Goal: Contribute content: Contribute content

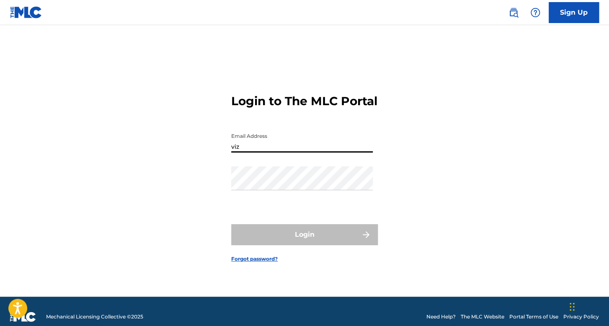
type input "[EMAIL_ADDRESS][DOMAIN_NAME]"
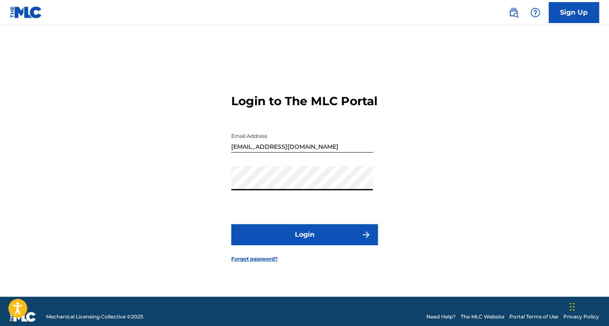
click at [296, 245] on button "Login" at bounding box center [304, 234] width 147 height 21
click at [303, 232] on button "Login" at bounding box center [304, 234] width 147 height 21
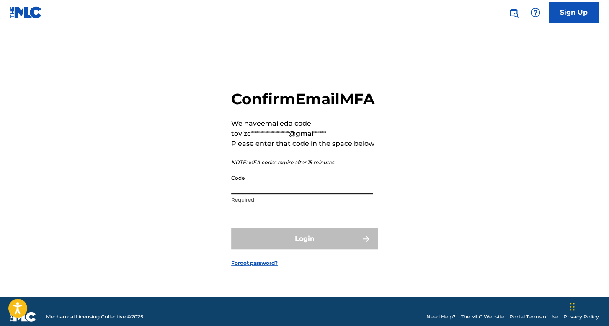
click at [284, 194] on input "Code" at bounding box center [302, 182] width 142 height 24
paste input "661369"
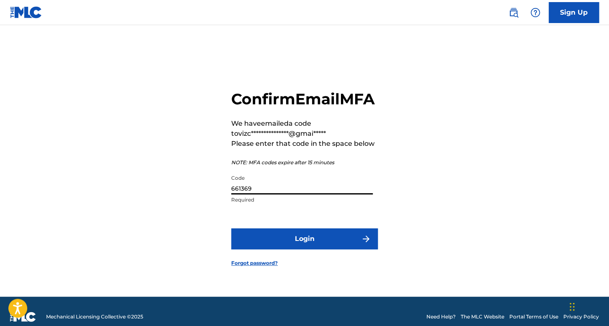
type input "661369"
click at [325, 249] on button "Login" at bounding box center [304, 238] width 147 height 21
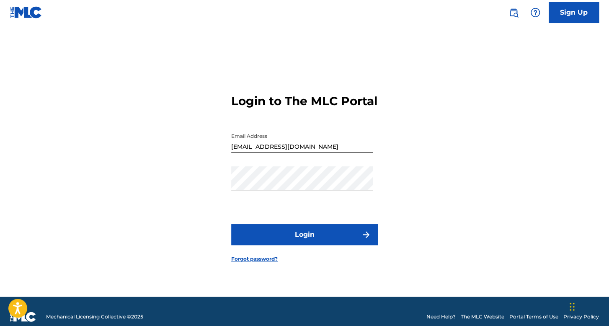
click at [301, 237] on button "Login" at bounding box center [304, 234] width 147 height 21
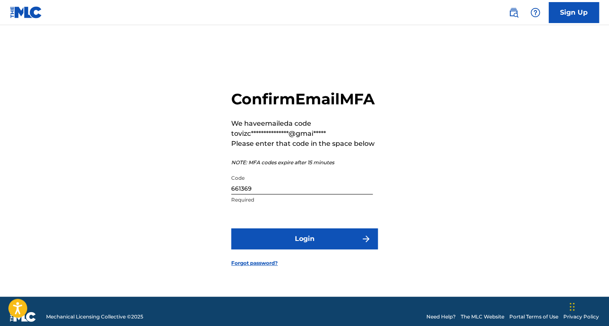
drag, startPoint x: 279, startPoint y: 201, endPoint x: 173, endPoint y: 198, distance: 106.0
click at [174, 198] on div "**********" at bounding box center [304, 171] width 586 height 250
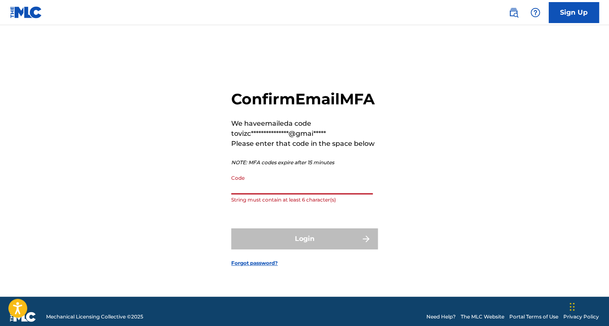
paste input "719543"
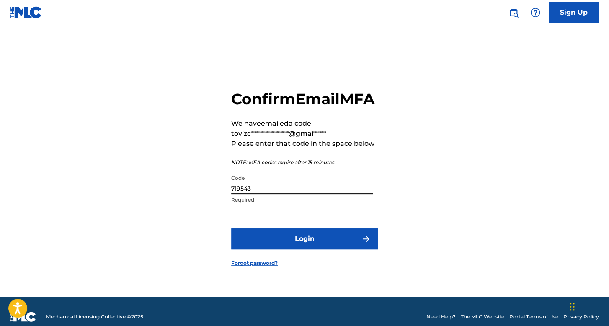
type input "719543"
click at [330, 249] on button "Login" at bounding box center [304, 238] width 147 height 21
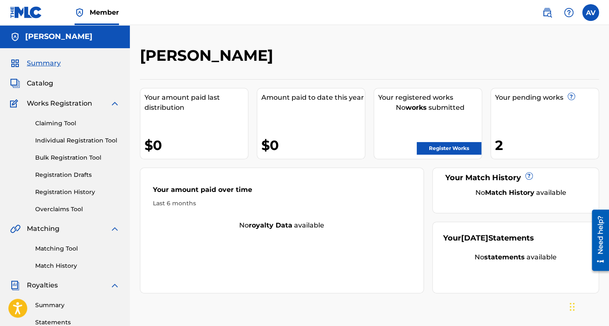
click at [71, 191] on link "Registration History" at bounding box center [77, 192] width 85 height 9
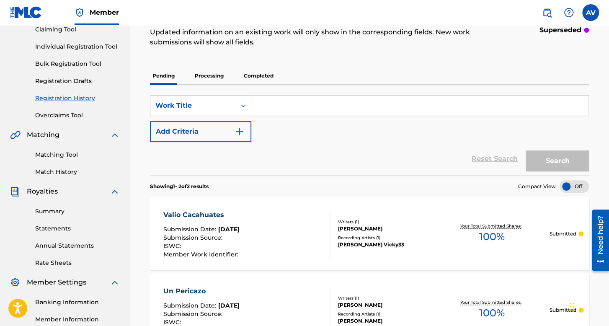
scroll to position [82, 0]
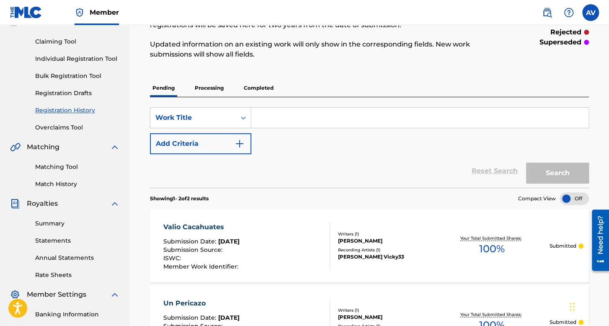
click at [215, 88] on p "Processing" at bounding box center [209, 88] width 34 height 18
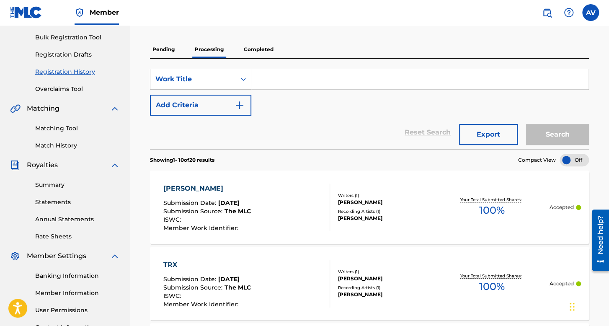
scroll to position [126, 0]
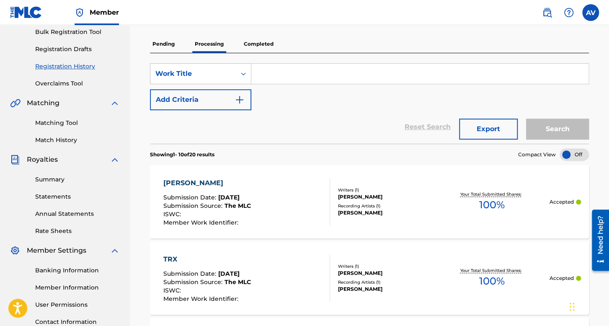
click at [263, 49] on p "Completed" at bounding box center [258, 44] width 35 height 18
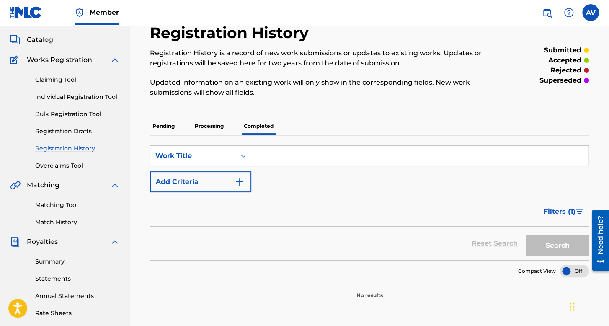
scroll to position [42, 0]
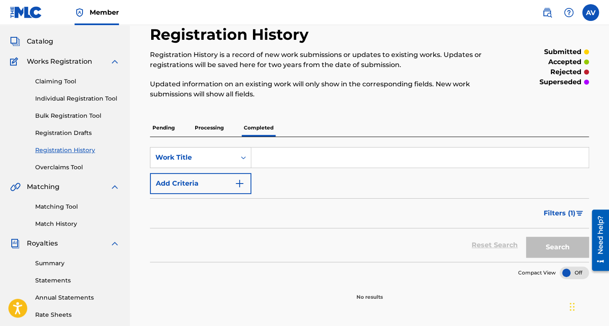
click at [213, 133] on p "Processing" at bounding box center [209, 128] width 34 height 18
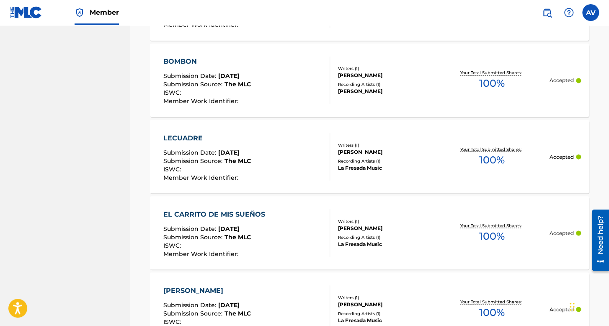
scroll to position [821, 0]
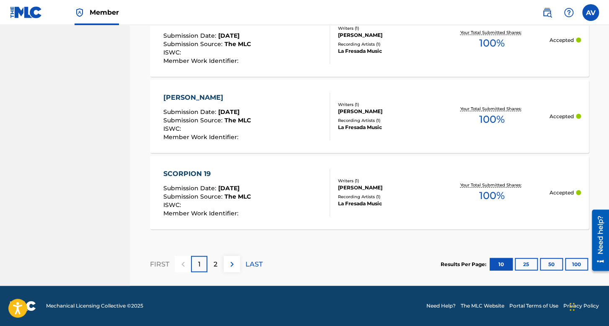
click at [527, 267] on button "25" at bounding box center [526, 264] width 23 height 13
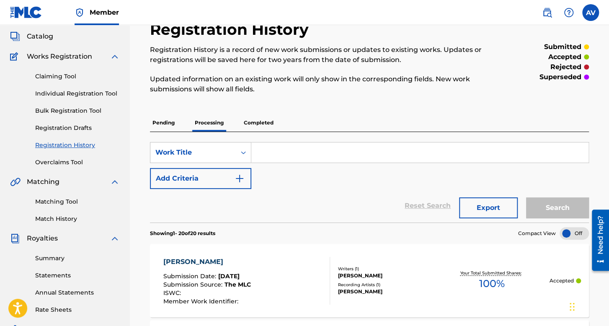
scroll to position [0, 0]
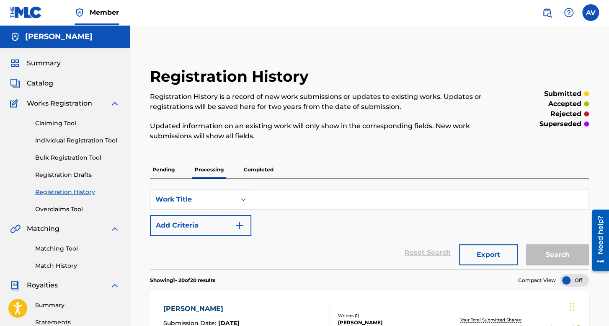
click at [101, 139] on link "Individual Registration Tool" at bounding box center [77, 140] width 85 height 9
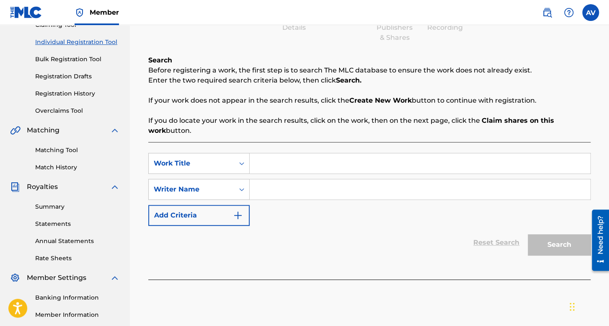
scroll to position [126, 0]
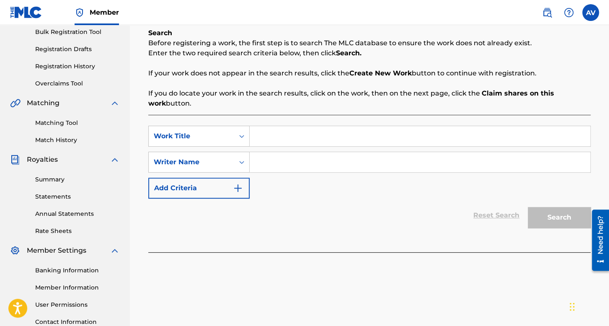
click at [297, 143] on input "Search Form" at bounding box center [420, 136] width 341 height 20
type input "El [PERSON_NAME]"
click at [322, 159] on input "Search Form" at bounding box center [420, 162] width 341 height 20
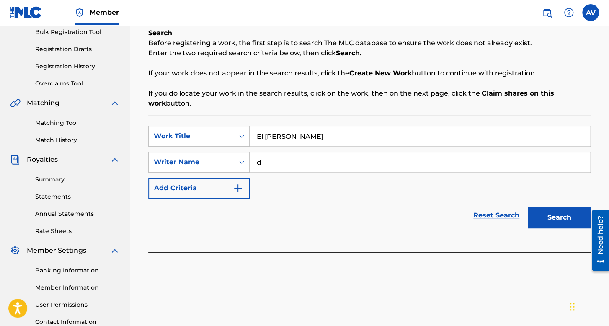
type input "d"
click at [549, 213] on button "Search" at bounding box center [559, 217] width 63 height 21
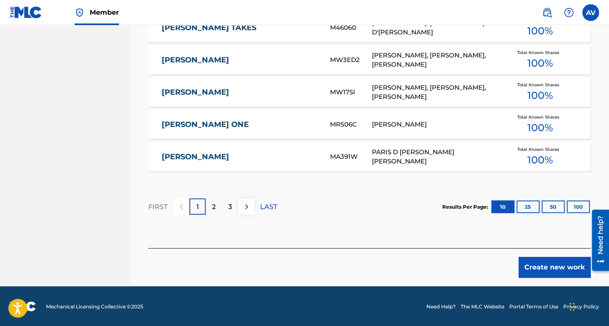
click at [529, 266] on button "Create new work" at bounding box center [555, 267] width 72 height 21
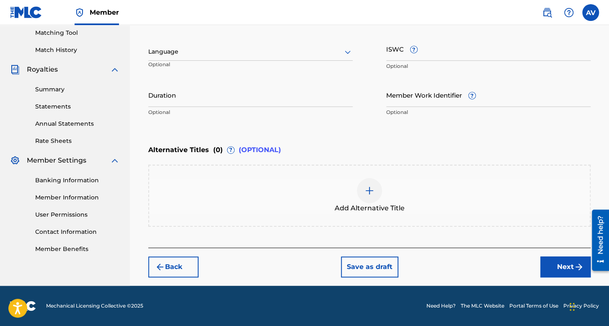
scroll to position [215, 0]
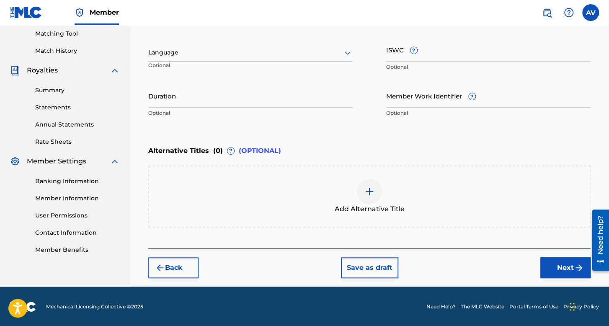
click at [228, 47] on div at bounding box center [250, 52] width 204 height 10
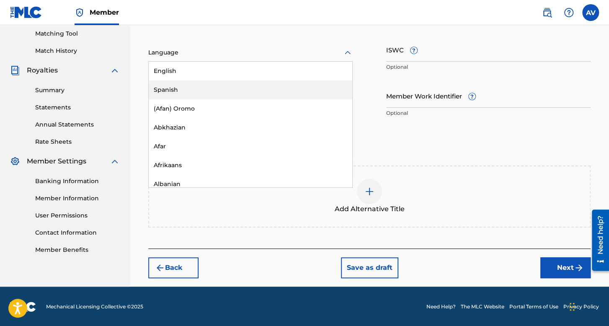
click at [225, 90] on div "Spanish" at bounding box center [251, 89] width 204 height 19
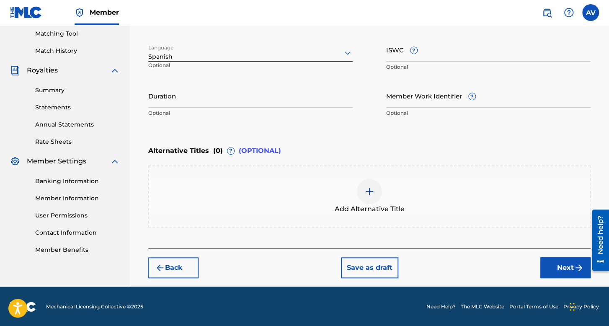
click at [225, 102] on input "Duration" at bounding box center [250, 96] width 204 height 24
type input "03:01"
click at [559, 273] on button "Next" at bounding box center [565, 267] width 50 height 21
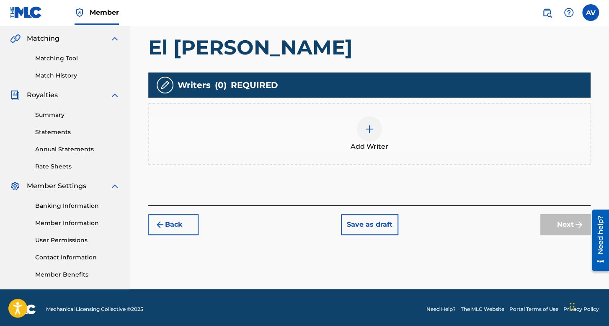
scroll to position [194, 0]
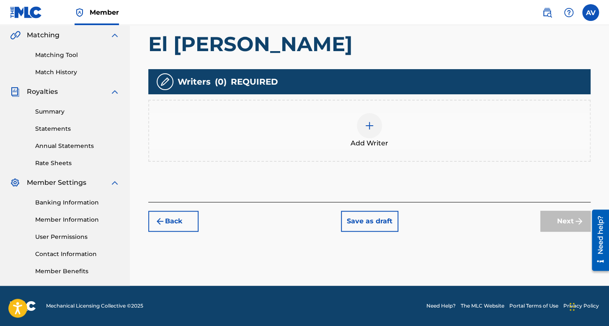
click at [347, 111] on div "Add Writer" at bounding box center [369, 131] width 442 height 62
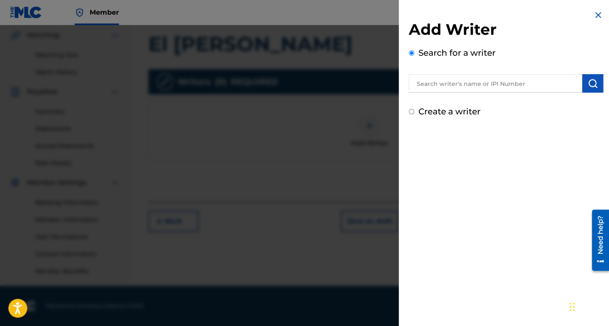
click at [447, 91] on input "text" at bounding box center [495, 83] width 173 height 18
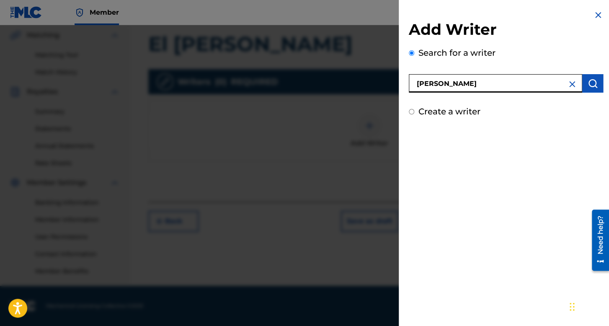
type input "[PERSON_NAME]"
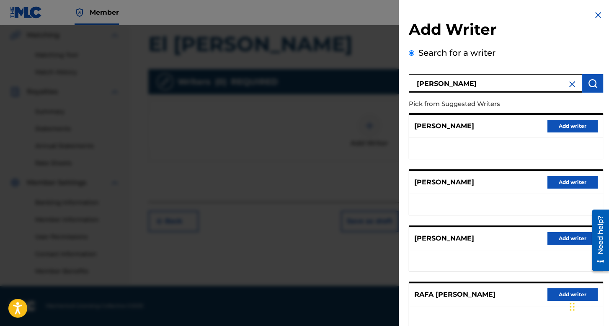
scroll to position [110, 0]
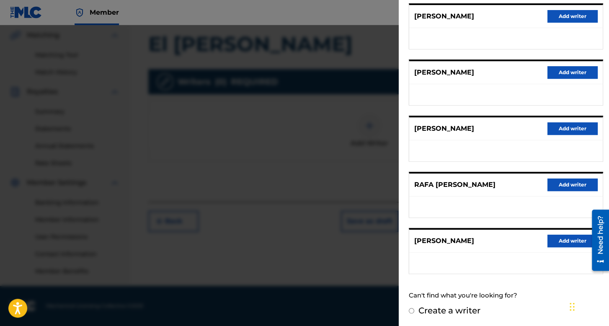
click at [552, 245] on button "Add writer" at bounding box center [572, 241] width 50 height 13
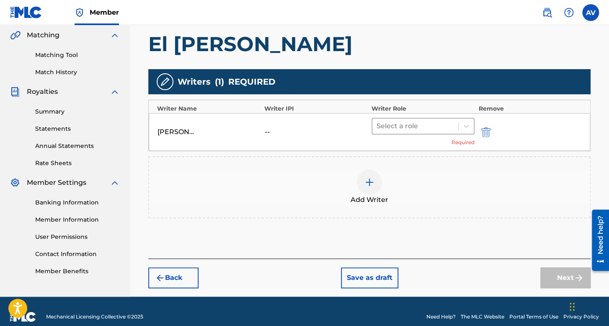
click at [429, 130] on div at bounding box center [415, 126] width 77 height 12
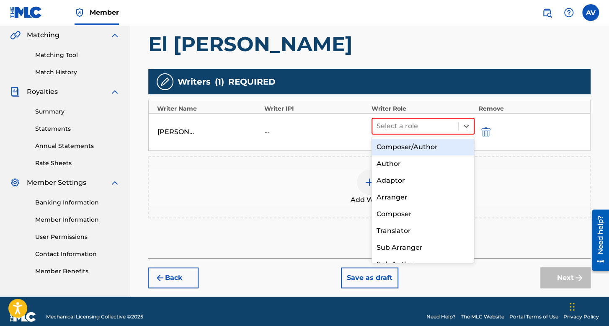
click at [432, 153] on div "Composer/Author" at bounding box center [423, 147] width 103 height 17
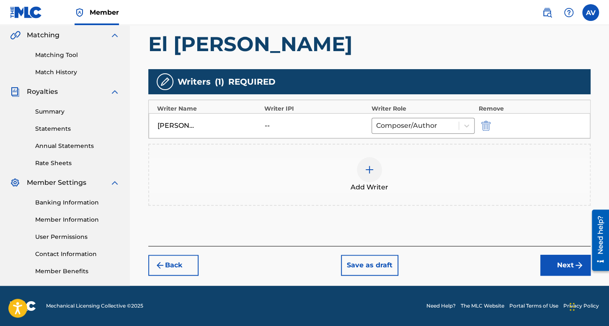
click at [550, 268] on button "Next" at bounding box center [565, 265] width 50 height 21
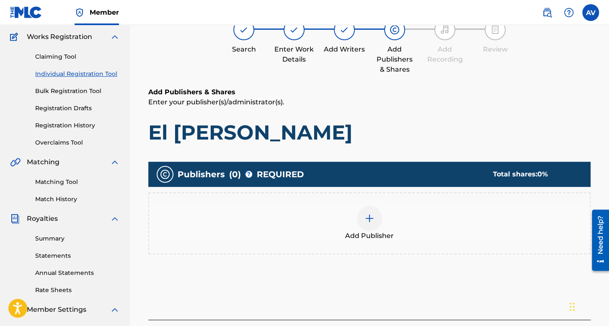
scroll to position [80, 0]
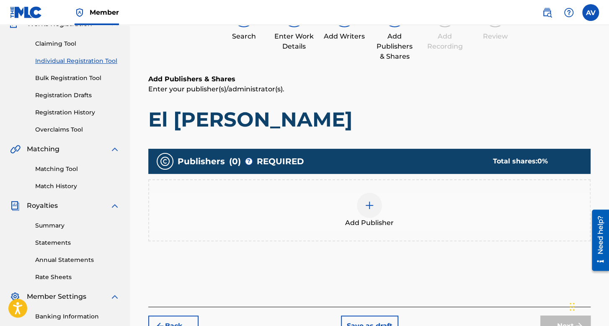
click at [376, 194] on div at bounding box center [369, 205] width 25 height 25
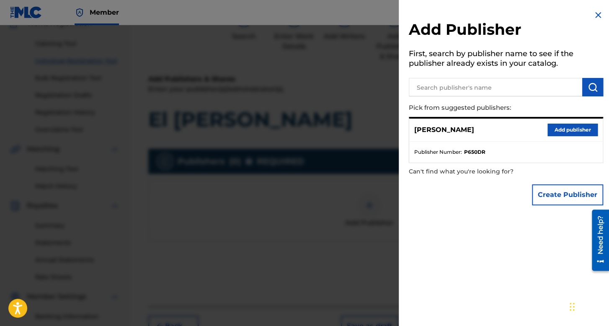
click at [563, 126] on button "Add publisher" at bounding box center [572, 130] width 50 height 13
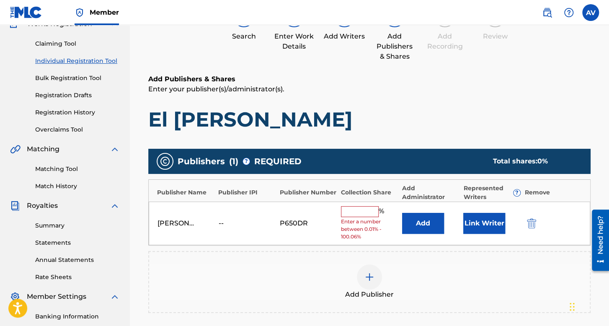
click at [348, 215] on input "text" at bounding box center [360, 211] width 38 height 11
type input "100"
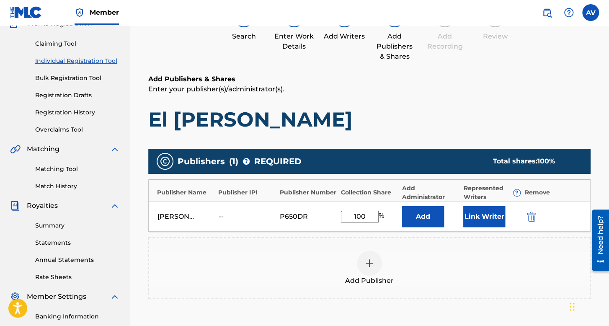
click at [486, 216] on button "Link Writer" at bounding box center [484, 216] width 42 height 21
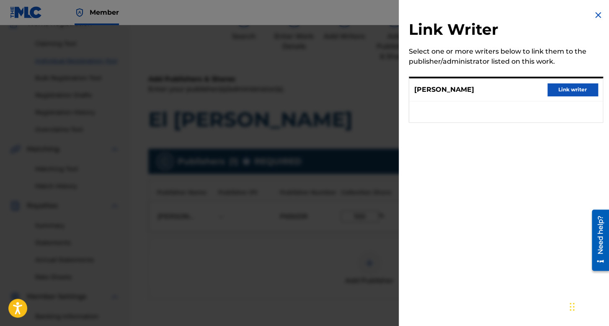
click at [557, 90] on button "Link writer" at bounding box center [572, 89] width 50 height 13
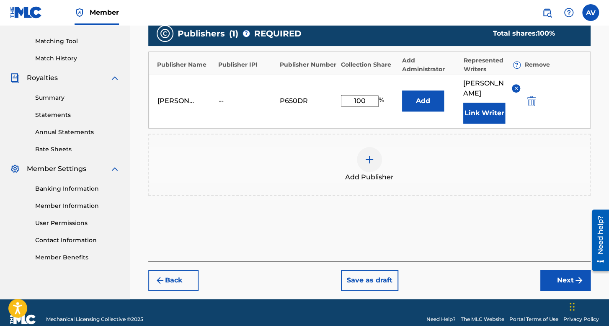
scroll to position [210, 0]
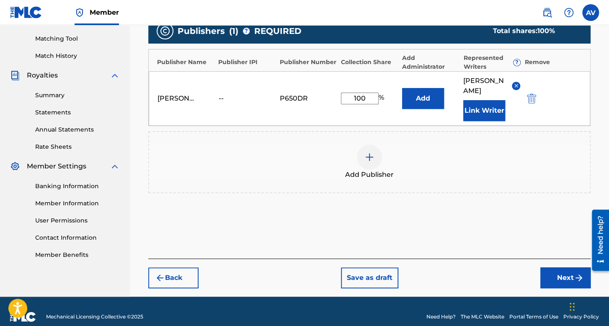
click at [561, 267] on button "Next" at bounding box center [565, 277] width 50 height 21
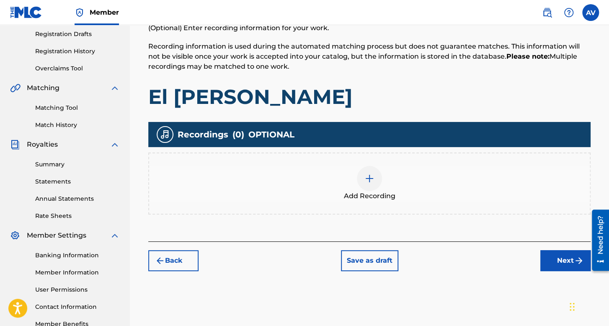
scroll to position [194, 0]
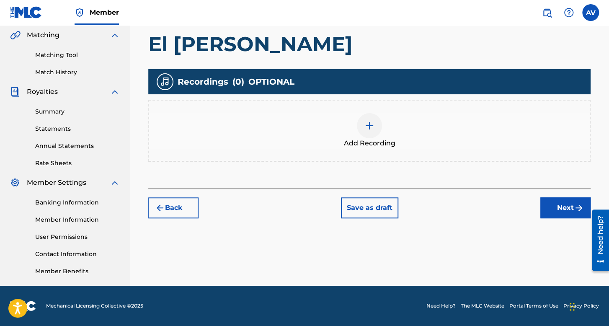
click at [373, 147] on span "Add Recording" at bounding box center [370, 143] width 52 height 10
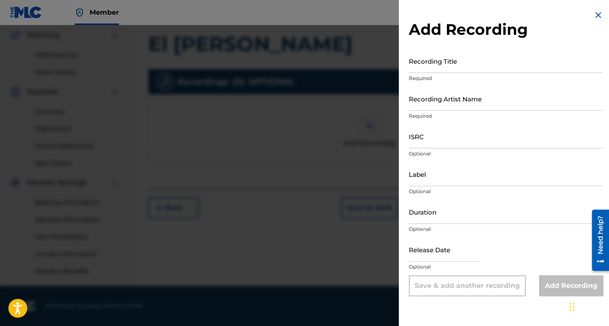
click at [483, 69] on input "Recording Title" at bounding box center [506, 61] width 194 height 24
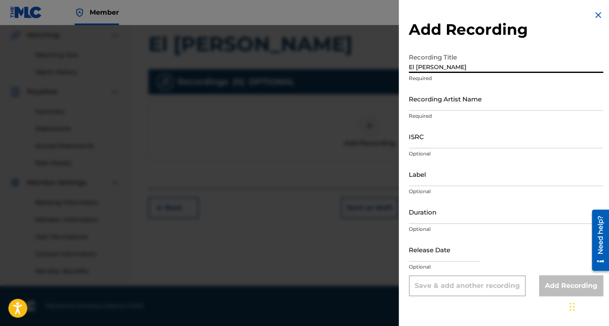
type input "El [PERSON_NAME]"
click at [477, 108] on input "Recording Artist Name" at bounding box center [506, 99] width 194 height 24
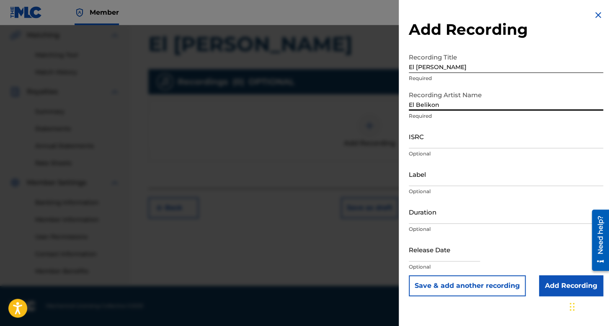
type input "El Belikon"
click at [465, 142] on input "ISRC" at bounding box center [506, 136] width 194 height 24
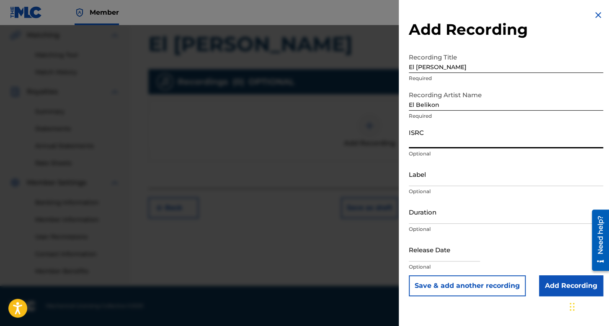
paste input "QZNJX2510102"
type input "QZNJX2510102"
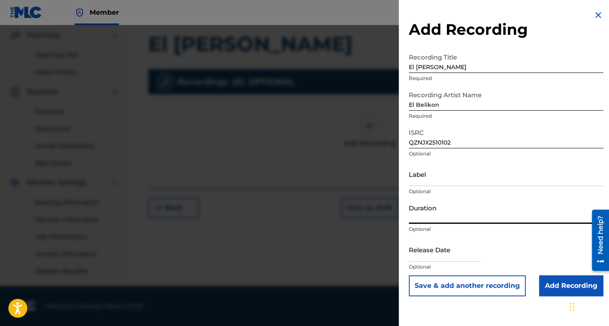
click at [457, 217] on input "Duration" at bounding box center [506, 212] width 194 height 24
type input "03:01"
click at [441, 253] on input "text" at bounding box center [444, 249] width 71 height 24
select select "7"
select select "2025"
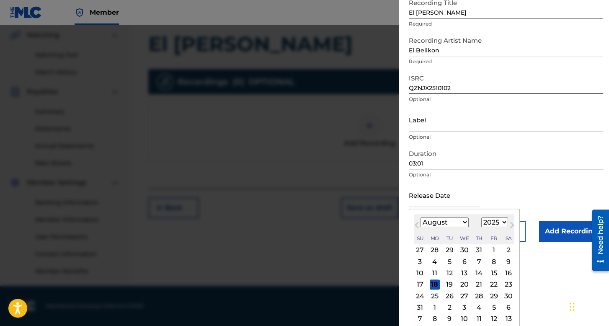
scroll to position [58, 0]
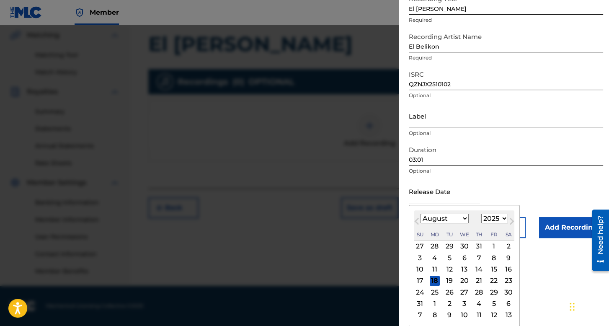
click at [458, 219] on select "January February March April May June July August September October November De…" at bounding box center [445, 219] width 48 height 10
select select "5"
click at [421, 223] on select "January February March April May June July August September October November De…" at bounding box center [445, 219] width 48 height 10
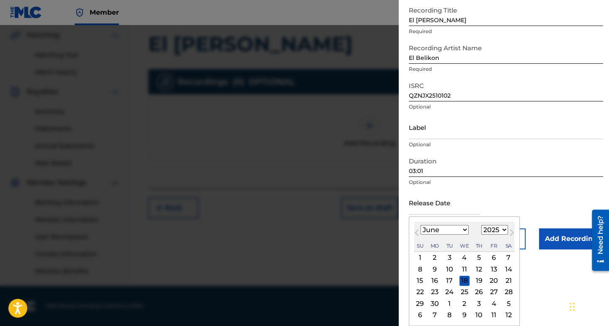
scroll to position [47, 0]
click at [506, 281] on div "21" at bounding box center [508, 281] width 10 height 10
type input "[DATE]"
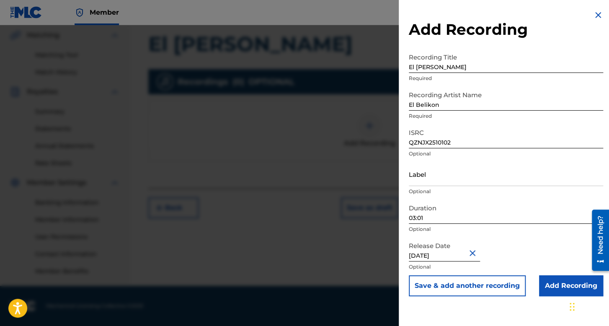
scroll to position [0, 0]
click at [551, 284] on input "Add Recording" at bounding box center [571, 285] width 64 height 21
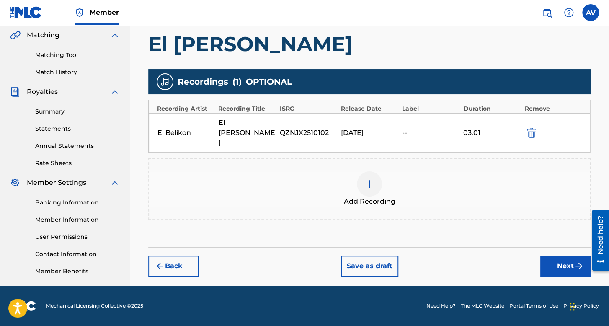
click at [553, 256] on button "Next" at bounding box center [565, 266] width 50 height 21
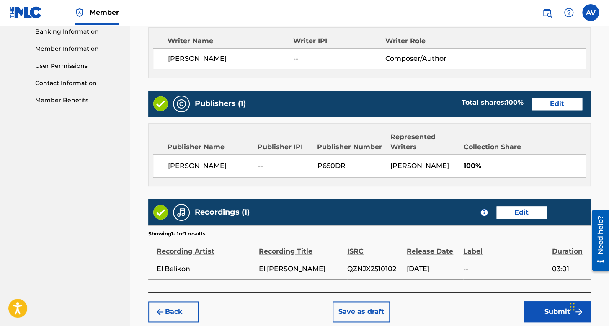
scroll to position [408, 0]
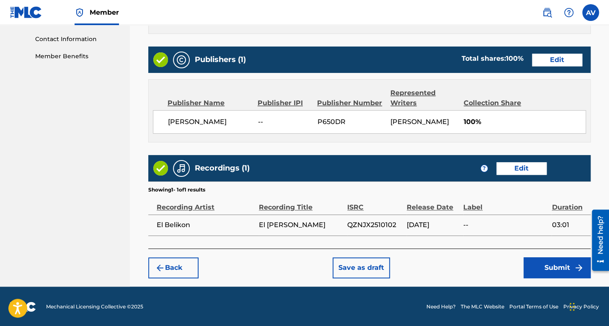
click at [552, 258] on button "Submit" at bounding box center [557, 267] width 67 height 21
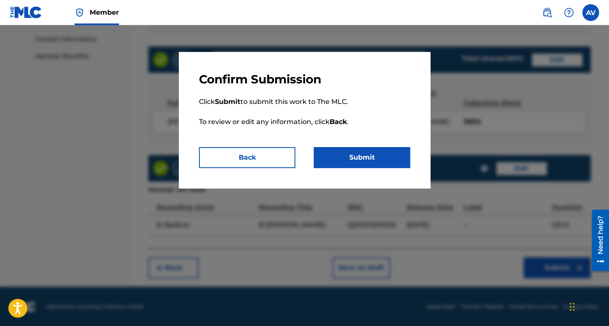
click at [329, 159] on button "Submit" at bounding box center [362, 157] width 96 height 21
